Goal: Book appointment/travel/reservation

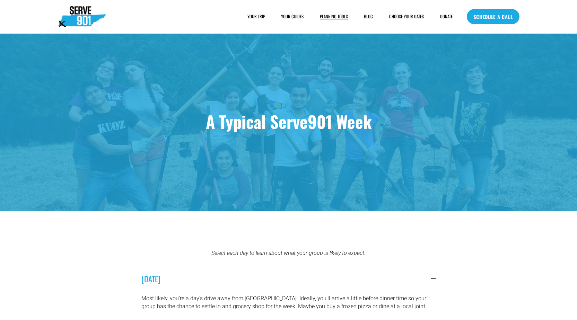
click at [478, 13] on link "SCHEDULE A CALL" at bounding box center [493, 16] width 52 height 15
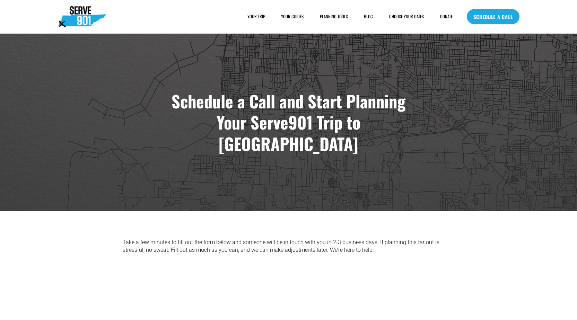
click at [502, 14] on link "SCHEDULE A CALL" at bounding box center [493, 16] width 52 height 15
click at [515, 22] on link "SCHEDULE A CALL" at bounding box center [493, 16] width 52 height 15
